Goal: Information Seeking & Learning: Find specific fact

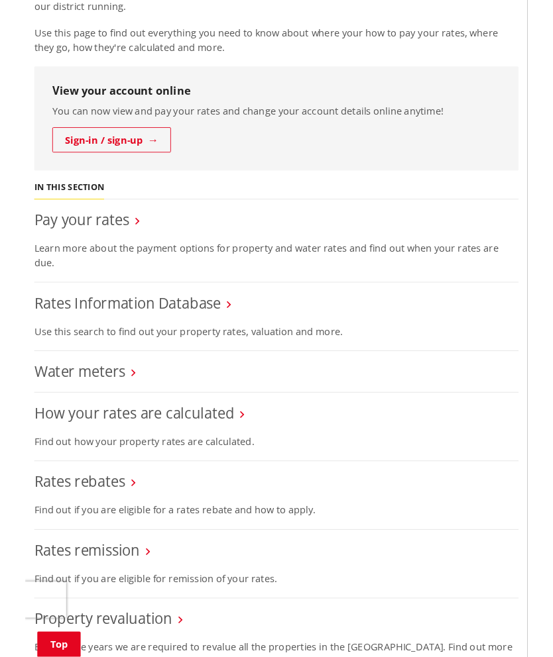
scroll to position [300, 0]
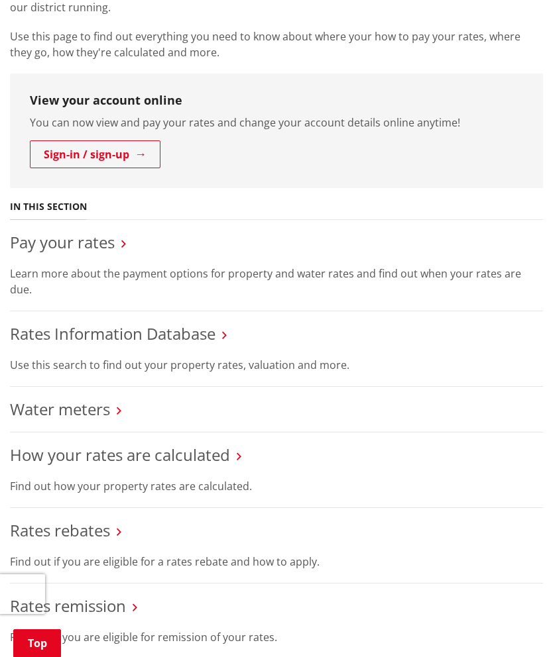
click at [197, 335] on link "Rates Information Database" at bounding box center [112, 334] width 205 height 22
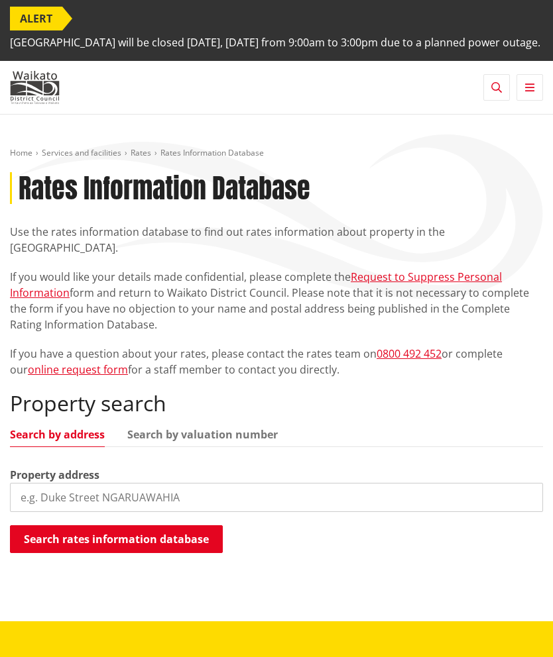
click at [154, 494] on input "search" at bounding box center [276, 497] width 533 height 29
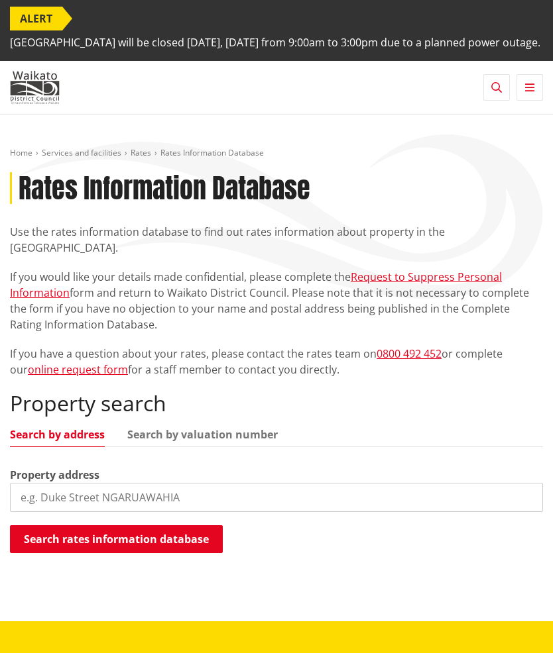
scroll to position [81, 0]
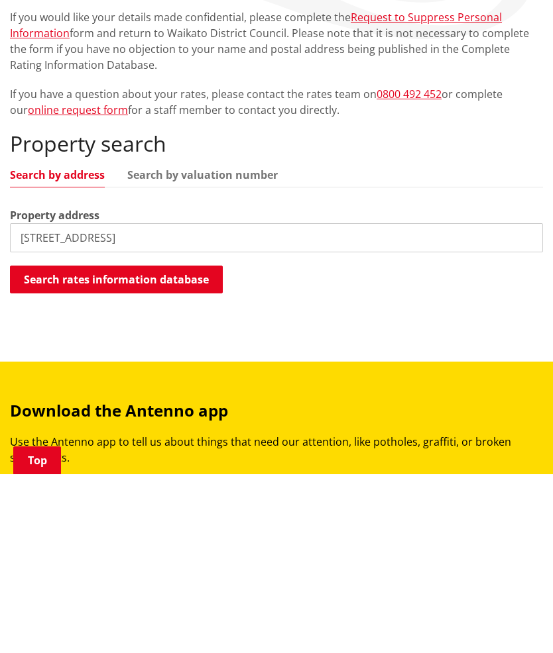
click at [166, 445] on button "Search rates information database" at bounding box center [116, 459] width 213 height 28
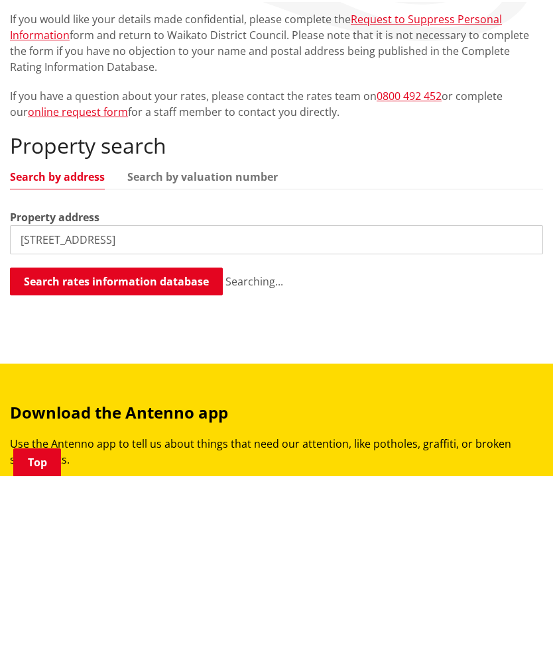
scroll to position [260, 0]
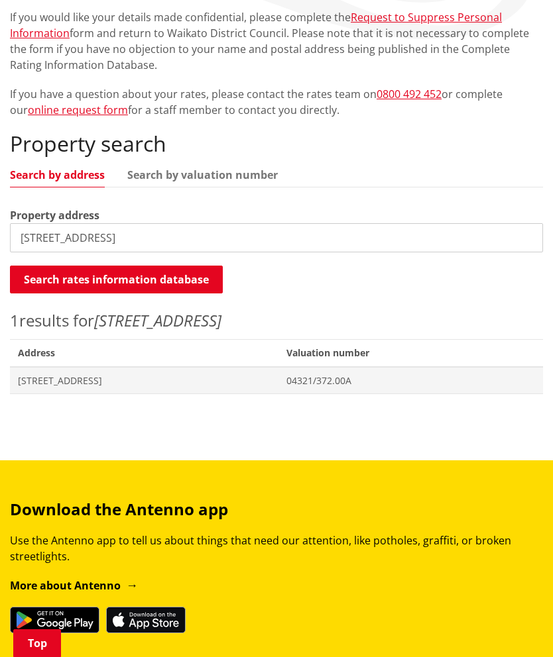
click at [394, 380] on span "04321/372.00A" at bounding box center [410, 380] width 248 height 13
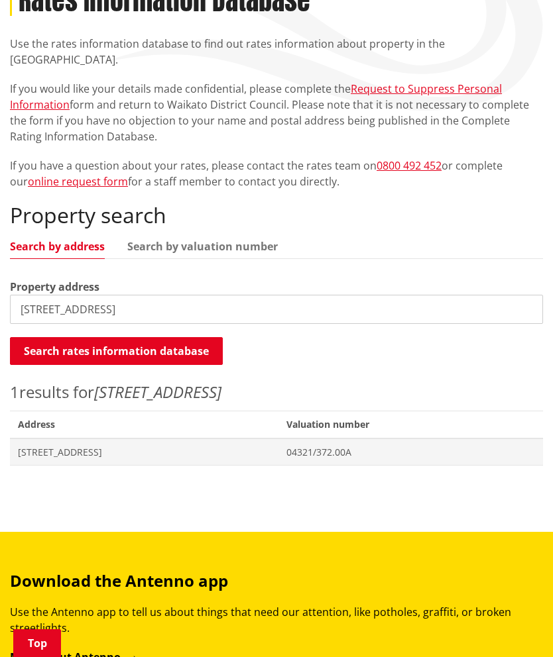
scroll to position [0, 0]
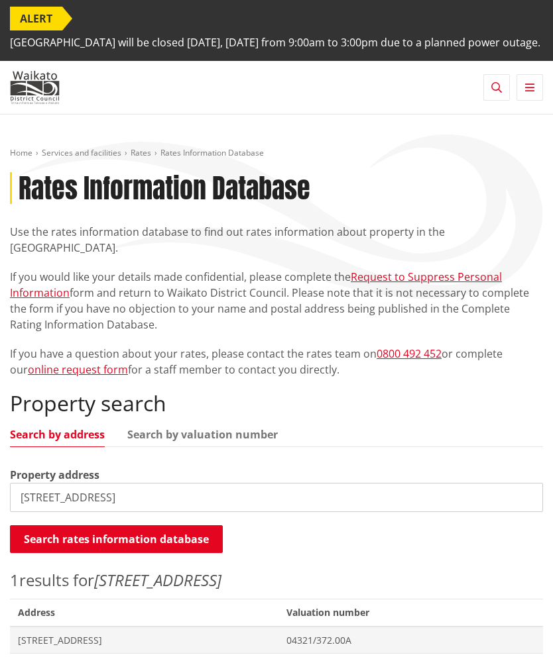
click at [170, 637] on span "206B Great South Road HUNTLY" at bounding box center [144, 640] width 252 height 13
click at [34, 504] on input "206b great south road huntly" at bounding box center [276, 497] width 533 height 29
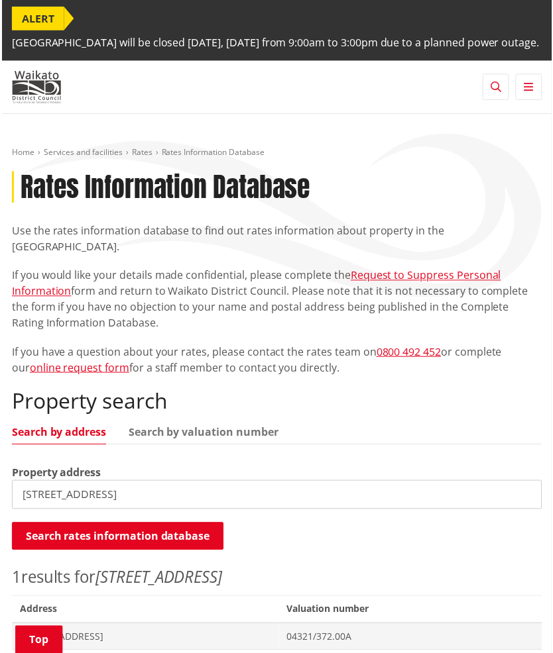
scroll to position [81, 0]
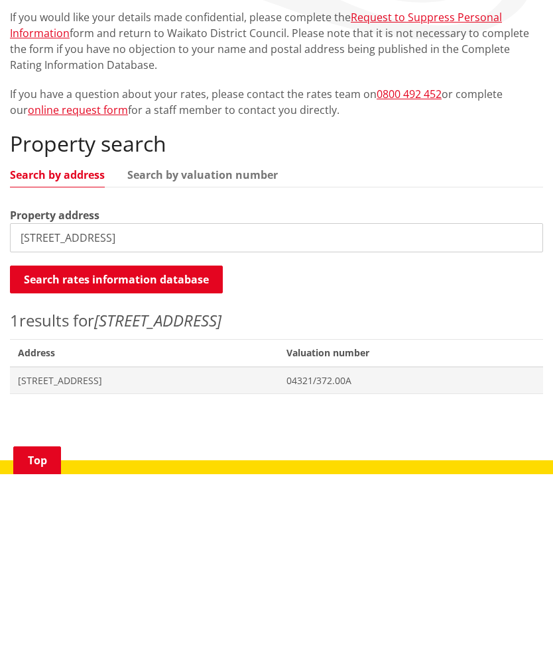
click at [197, 402] on input "206b great south road huntly" at bounding box center [276, 416] width 533 height 29
type input "206b"
click at [156, 445] on button "Search rates information database" at bounding box center [116, 459] width 213 height 28
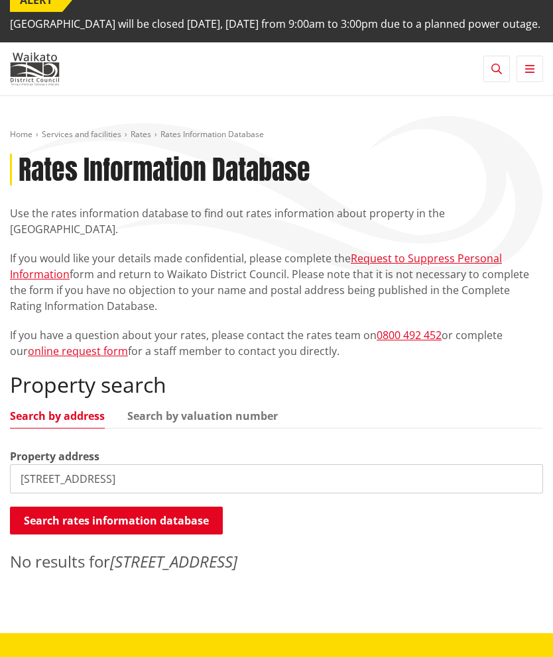
scroll to position [0, 0]
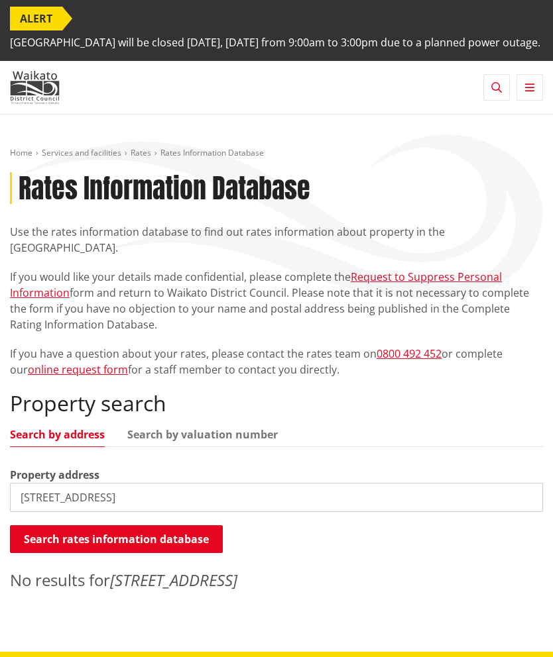
click at [50, 500] on input "210 great south road huntly" at bounding box center [276, 497] width 533 height 29
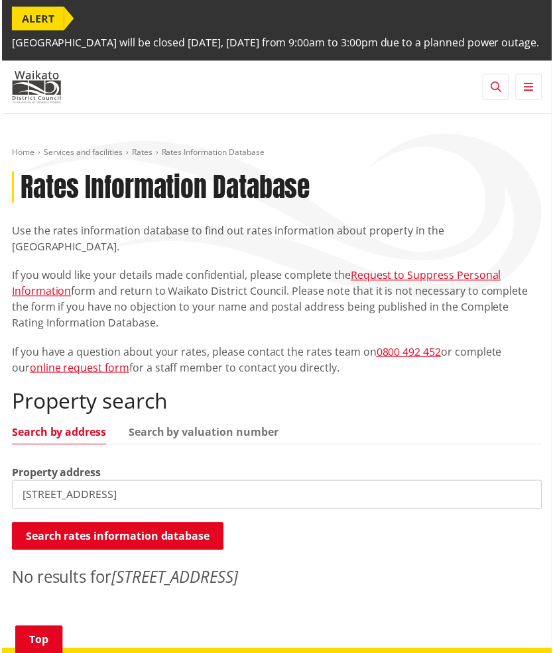
scroll to position [81, 0]
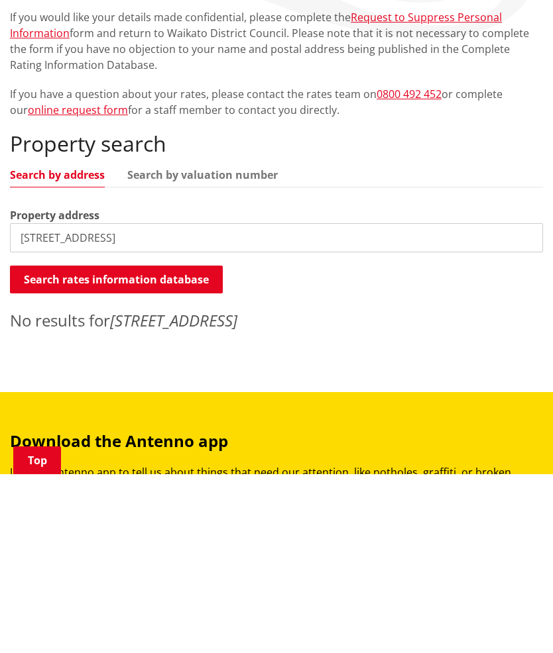
click at [39, 402] on input "210 great south road huntly" at bounding box center [276, 416] width 533 height 29
type input "212 great south road huntly"
click at [146, 445] on button "Search rates information database" at bounding box center [116, 459] width 213 height 28
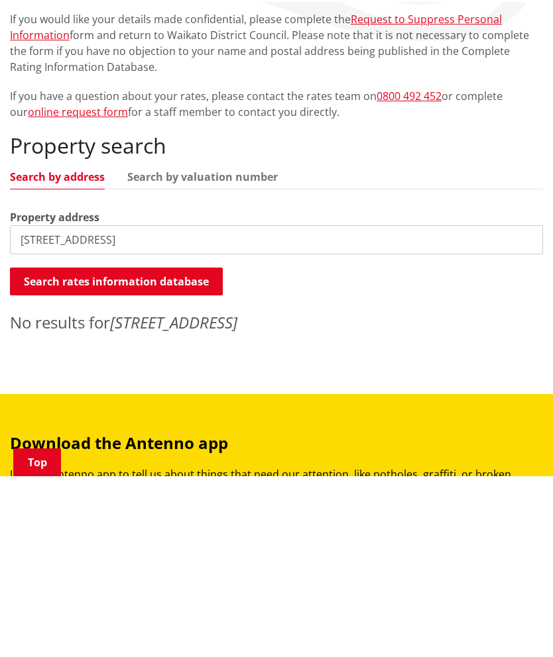
scroll to position [260, 0]
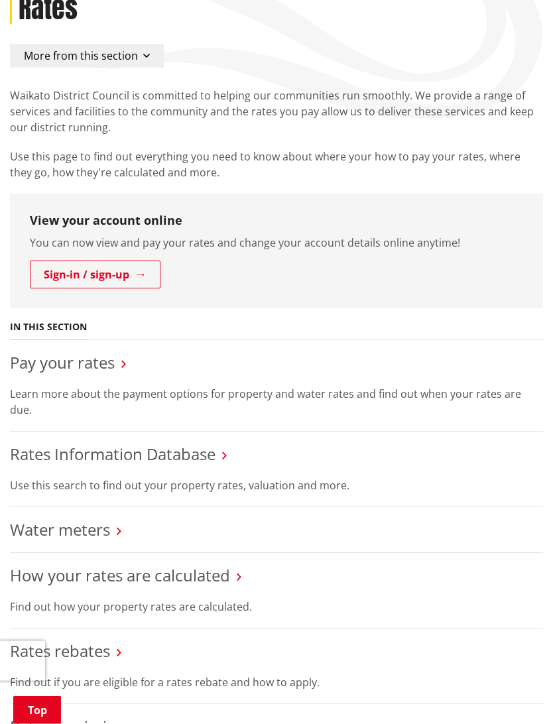
scroll to position [180, 0]
click at [209, 443] on link "Rates Information Database" at bounding box center [112, 454] width 205 height 22
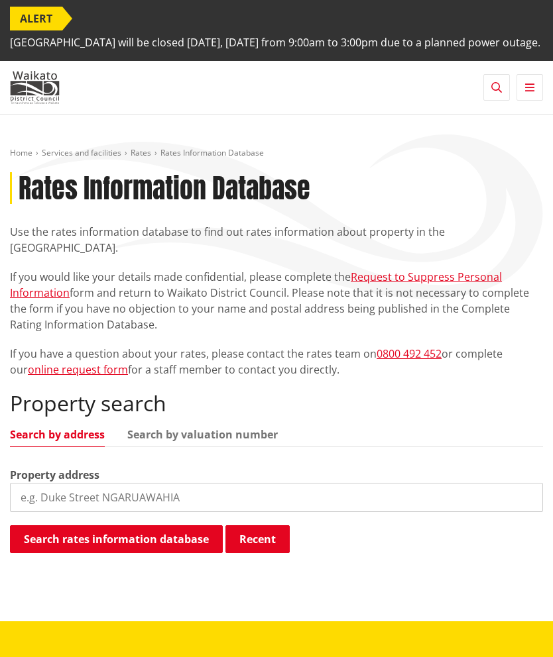
click at [132, 499] on input "search" at bounding box center [276, 497] width 533 height 29
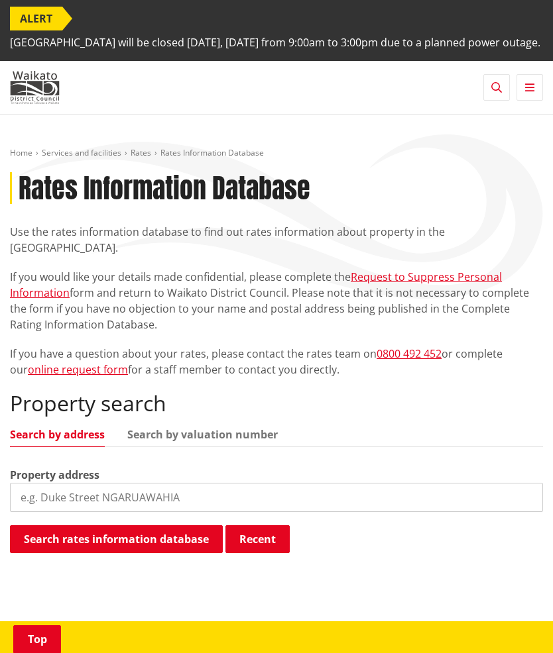
scroll to position [81, 0]
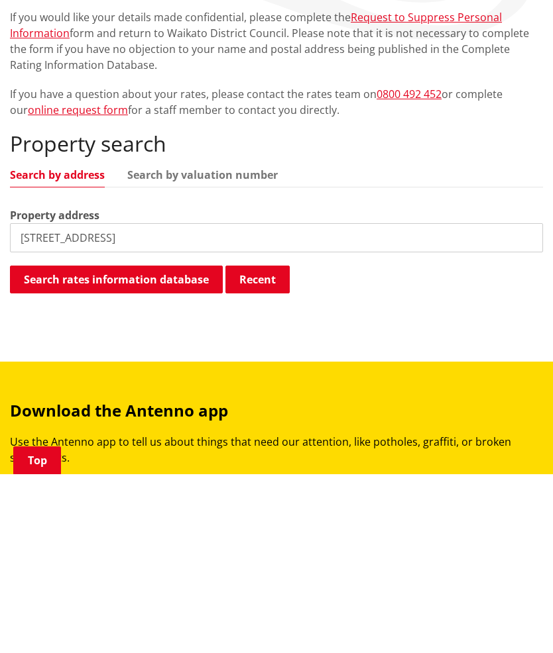
type input "204 great south road huntly"
click at [184, 445] on button "Search rates information database" at bounding box center [116, 459] width 213 height 28
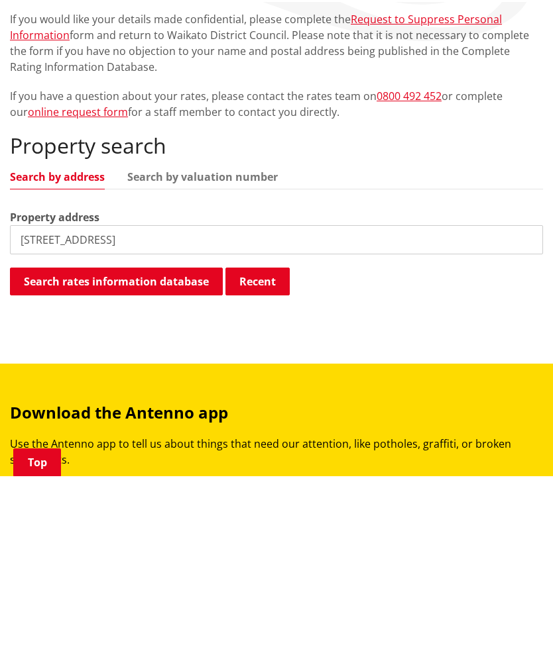
scroll to position [260, 0]
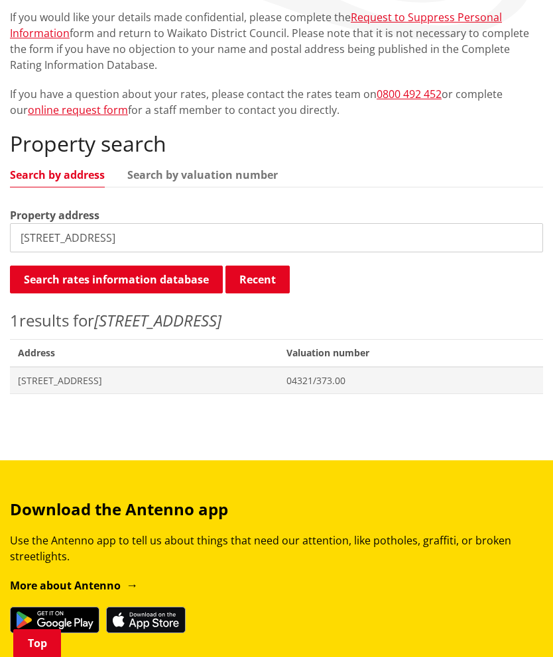
click at [414, 380] on span "04321/373.00" at bounding box center [410, 380] width 248 height 13
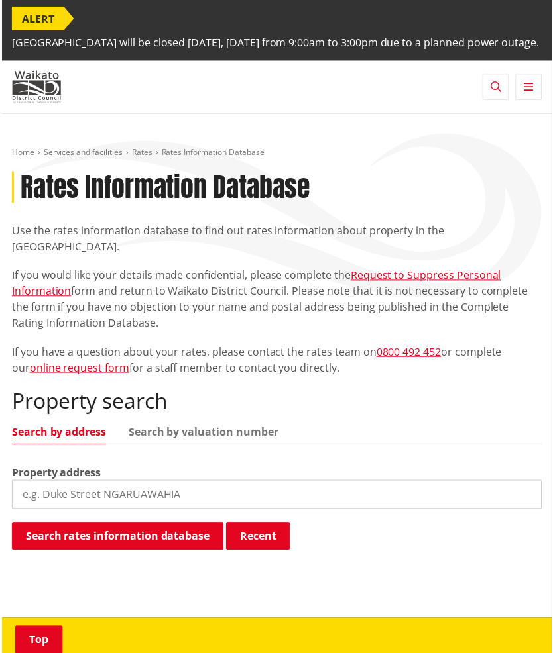
scroll to position [260, 0]
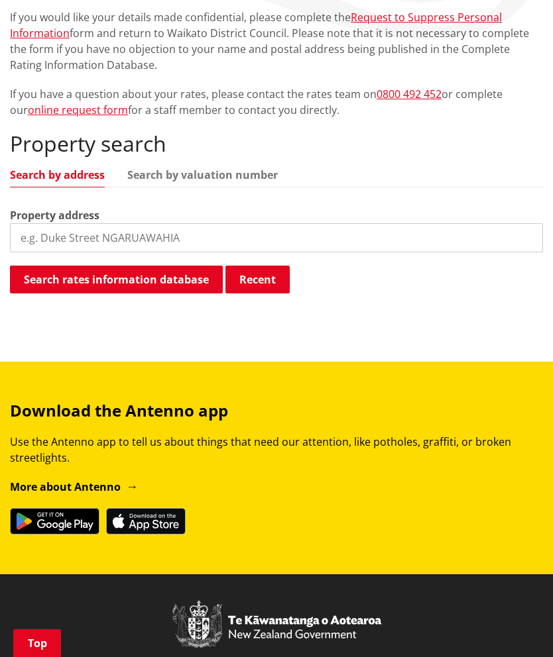
click at [116, 244] on input "search" at bounding box center [276, 237] width 533 height 29
